Goal: Transaction & Acquisition: Purchase product/service

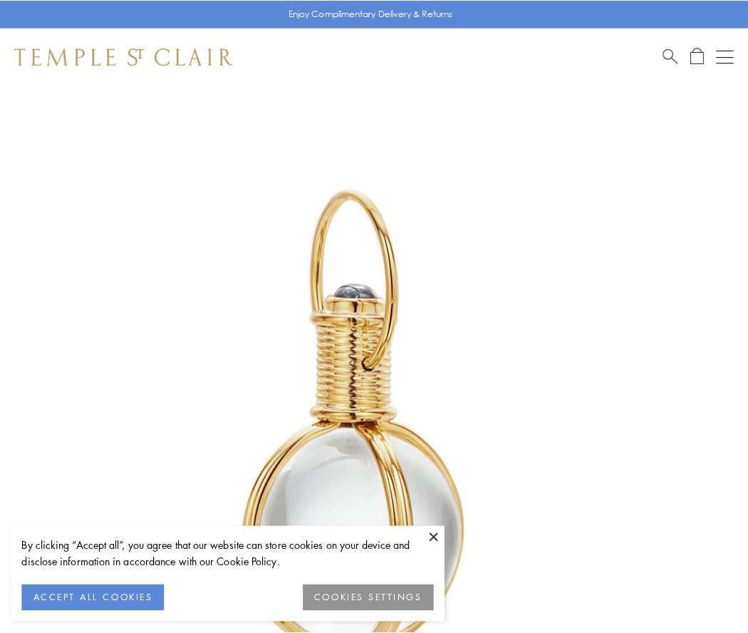
scroll to position [372, 0]
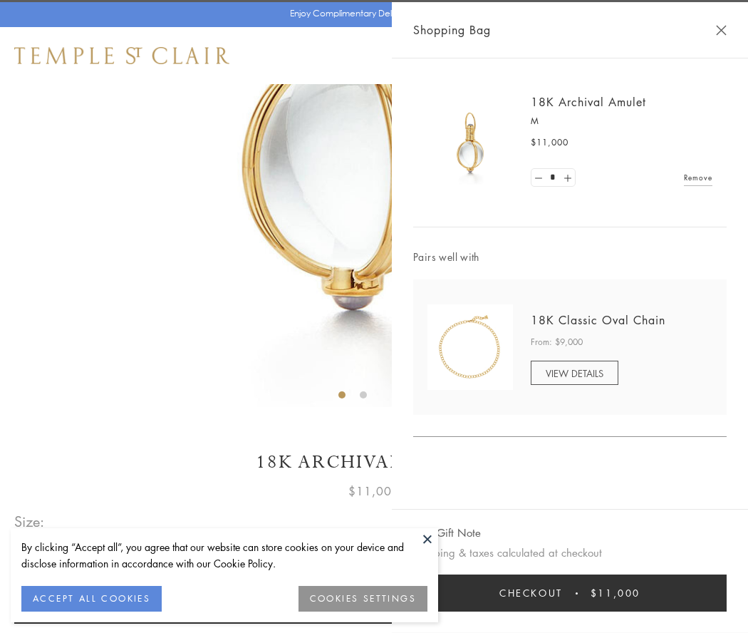
click at [570, 593] on button "Checkout $11,000" at bounding box center [570, 592] width 314 height 37
